Goal: Transaction & Acquisition: Download file/media

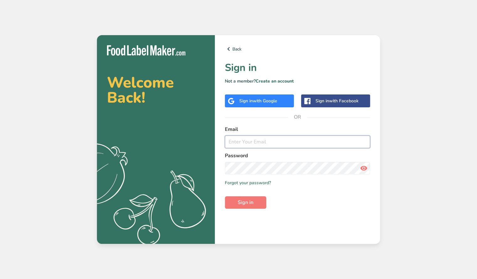
click at [238, 144] on input "email" at bounding box center [297, 142] width 145 height 13
type input "[EMAIL_ADDRESS][DOMAIN_NAME]"
click at [309, 239] on div "Back Sign in Not a member? Create an account Sign in with Google Sign in with F…" at bounding box center [297, 139] width 165 height 209
click at [240, 198] on button "Sign in" at bounding box center [245, 202] width 41 height 13
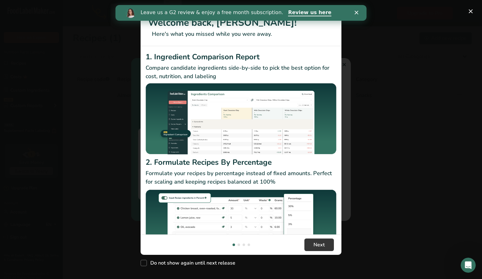
click at [415, 71] on div "New Features" at bounding box center [241, 139] width 482 height 279
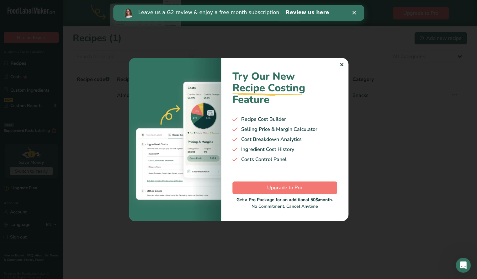
click at [341, 65] on div "✕" at bounding box center [342, 65] width 4 height 8
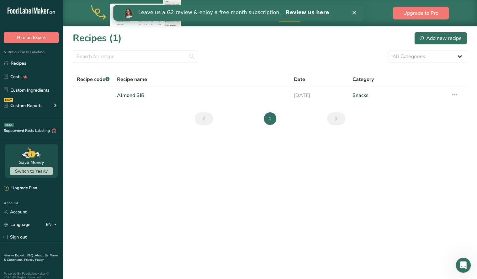
click at [357, 13] on div "Close" at bounding box center [355, 13] width 6 height 4
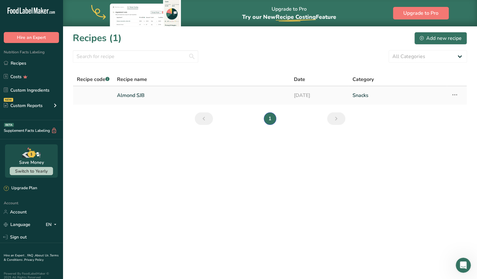
click at [244, 97] on link "Almond SJB" at bounding box center [201, 95] width 169 height 13
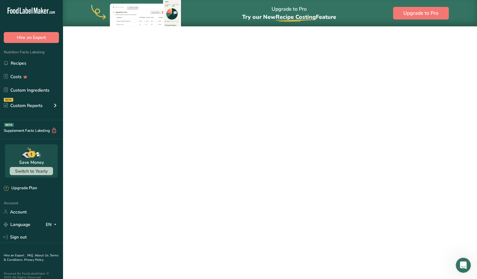
click at [244, 97] on link "Almond SJB" at bounding box center [201, 95] width 169 height 13
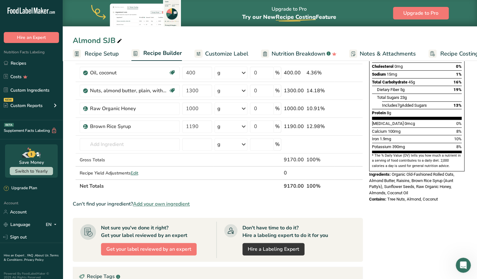
scroll to position [115, 0]
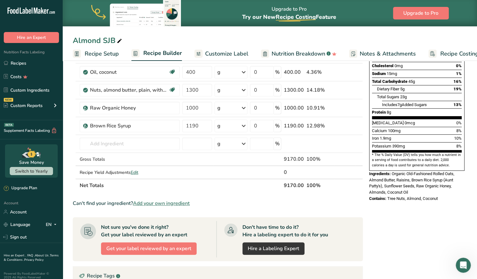
click at [417, 127] on div "Calcium 100mg 8%" at bounding box center [417, 131] width 90 height 8
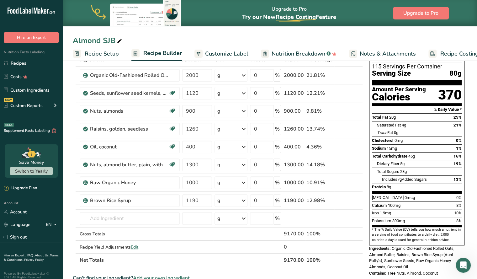
scroll to position [0, 0]
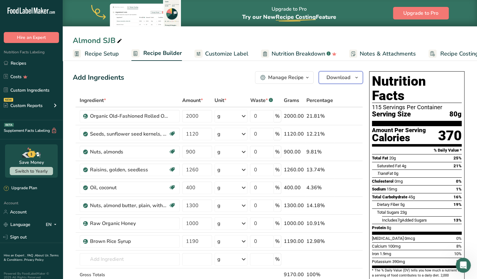
click at [343, 76] on span "Download" at bounding box center [339, 78] width 24 height 8
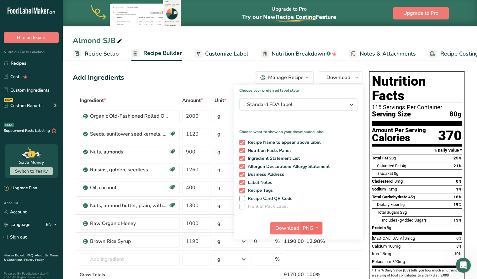
click at [306, 229] on span "PNG" at bounding box center [308, 228] width 11 height 8
click at [309, 240] on link "PNG" at bounding box center [312, 241] width 20 height 10
click at [290, 229] on span "Download" at bounding box center [288, 228] width 24 height 8
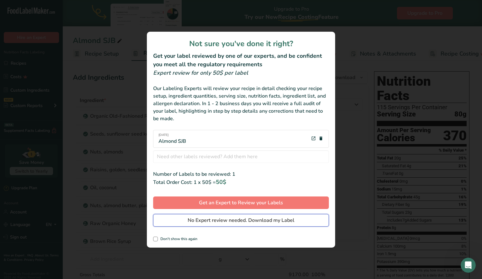
click at [253, 220] on span "No Expert review needed. Download my Label" at bounding box center [241, 221] width 107 height 8
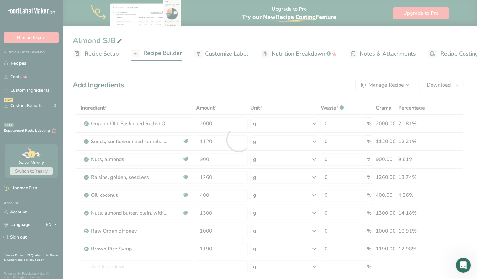
click at [253, 220] on div at bounding box center [238, 139] width 477 height 279
